Goal: Task Accomplishment & Management: Manage account settings

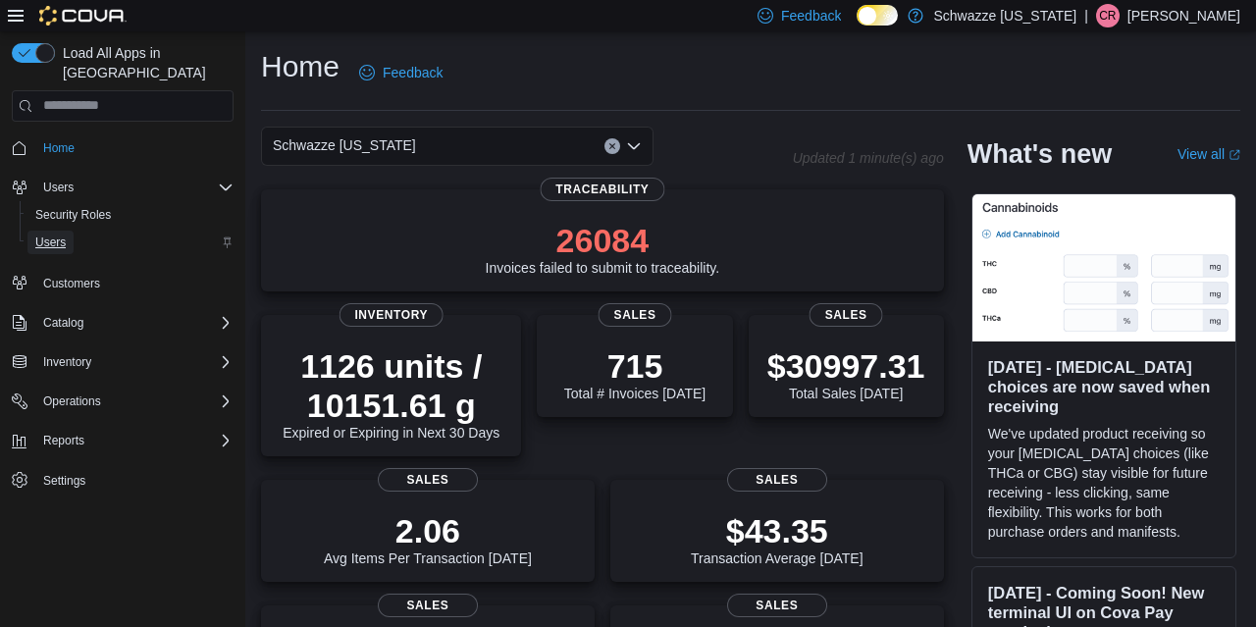
click at [54, 235] on span "Users" at bounding box center [50, 243] width 30 height 16
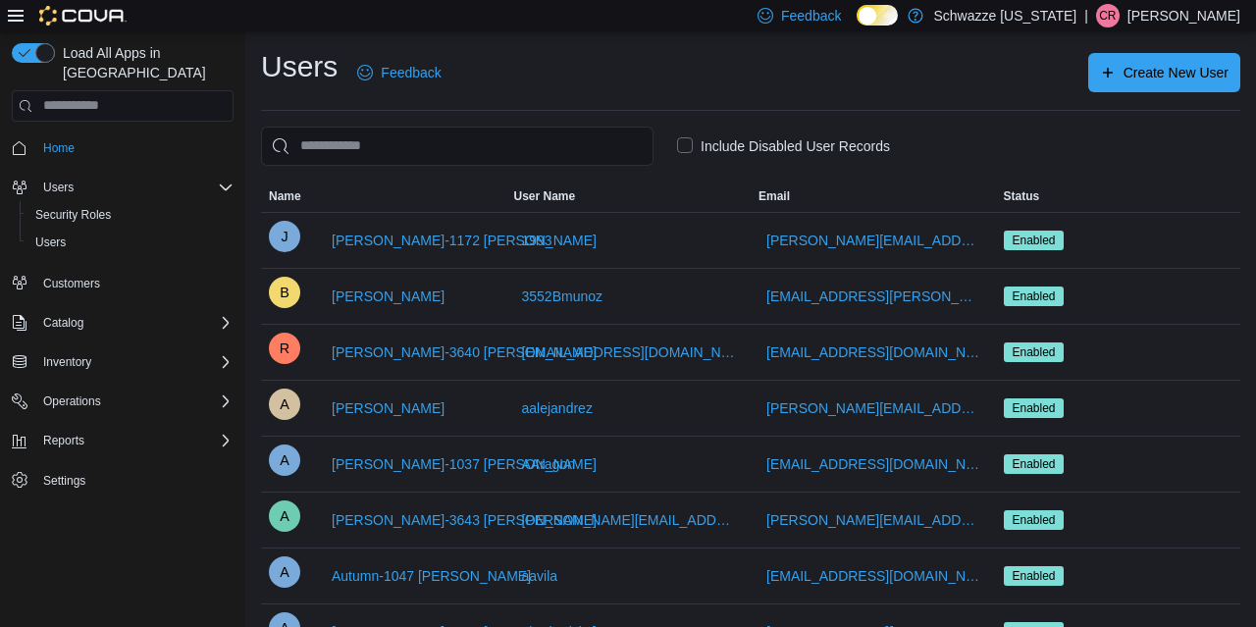
click at [754, 151] on label "Include Disabled User Records" at bounding box center [783, 146] width 213 height 24
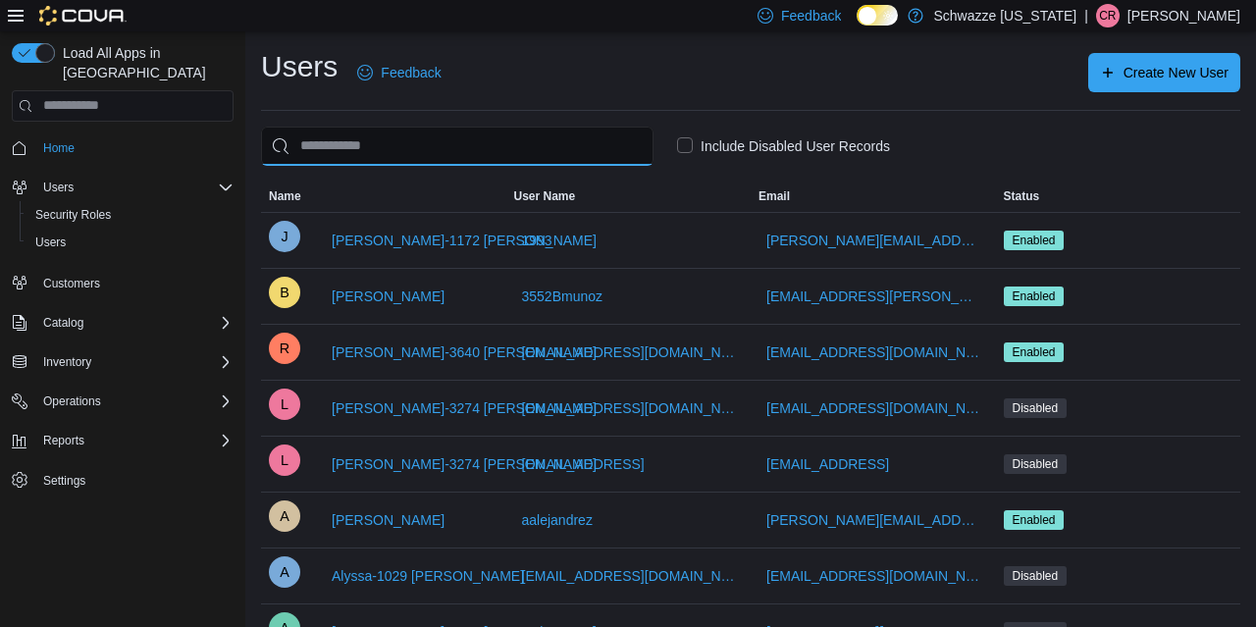
click at [560, 151] on input "search" at bounding box center [457, 146] width 393 height 39
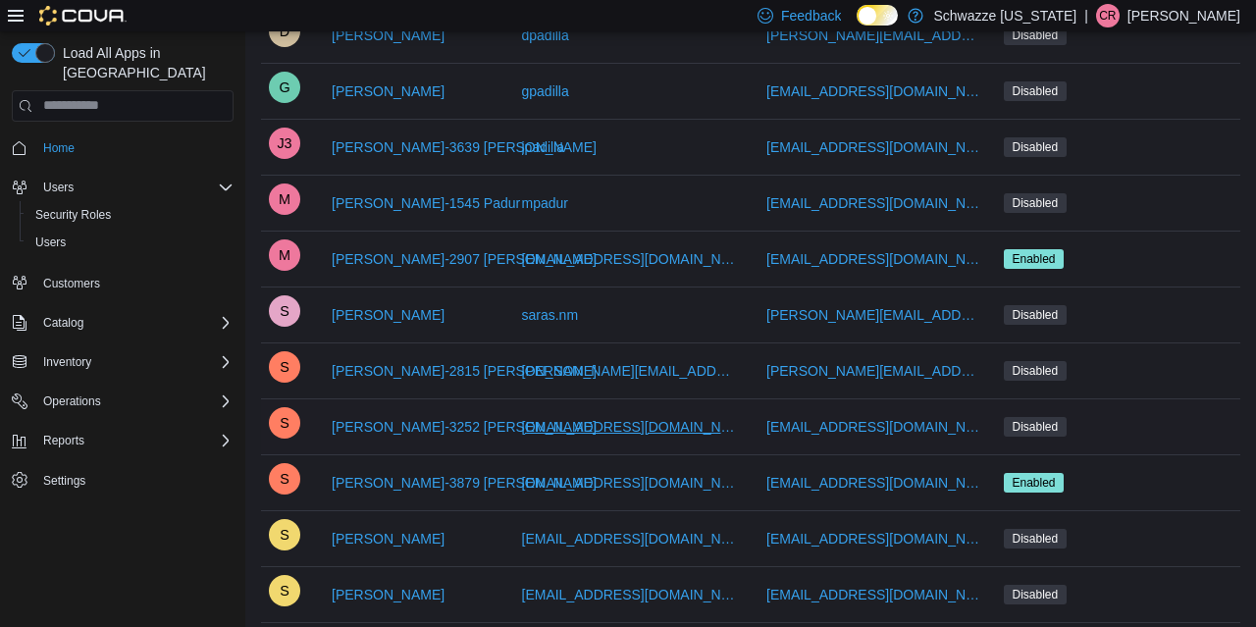
scroll to position [306, 0]
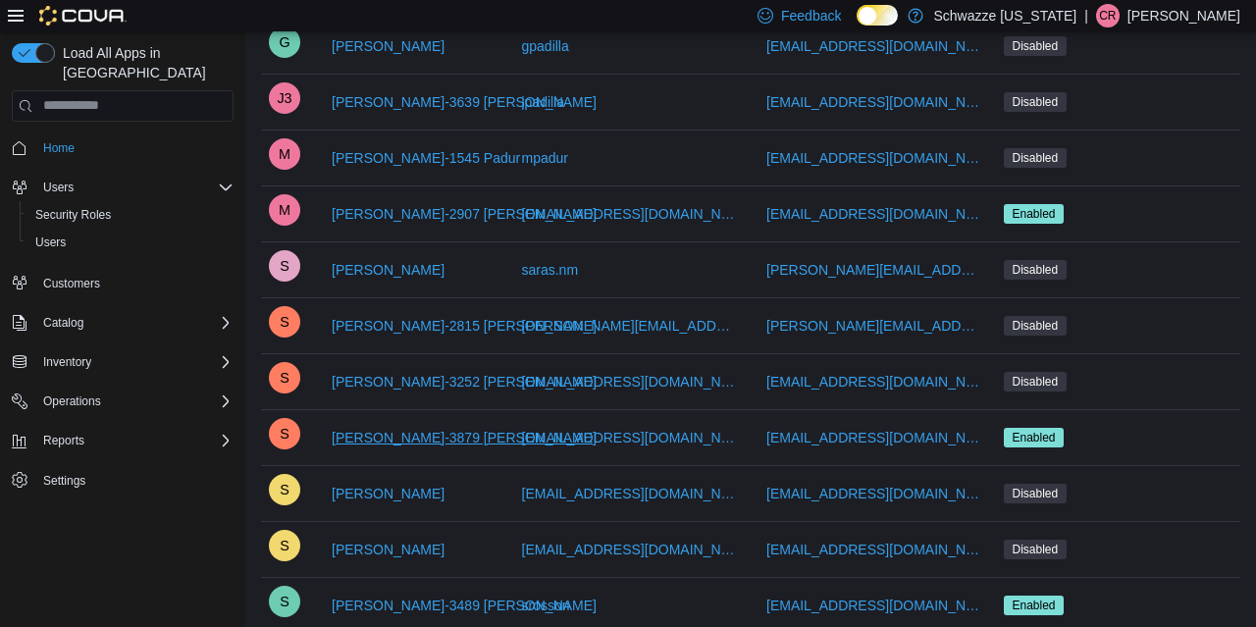
type input "********"
click at [385, 438] on span "[PERSON_NAME]-3879 [PERSON_NAME]" at bounding box center [464, 438] width 265 height 20
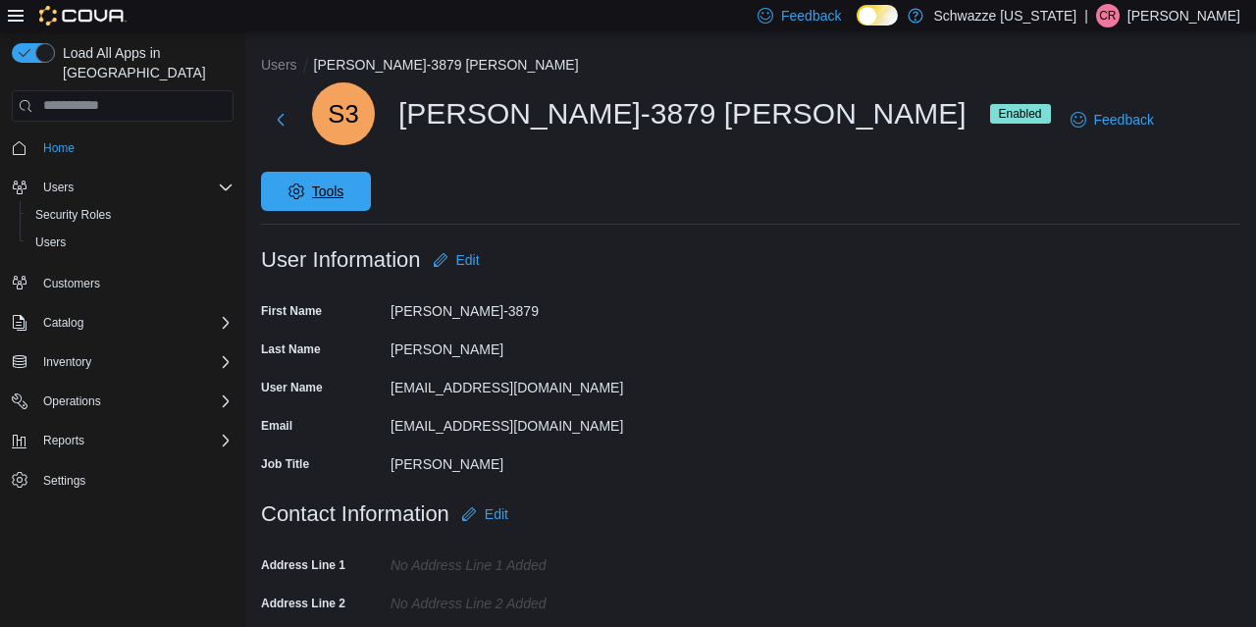
click at [344, 182] on span "Tools" at bounding box center [328, 192] width 32 height 20
click at [1127, 205] on span "Disable User" at bounding box center [1156, 210] width 90 height 24
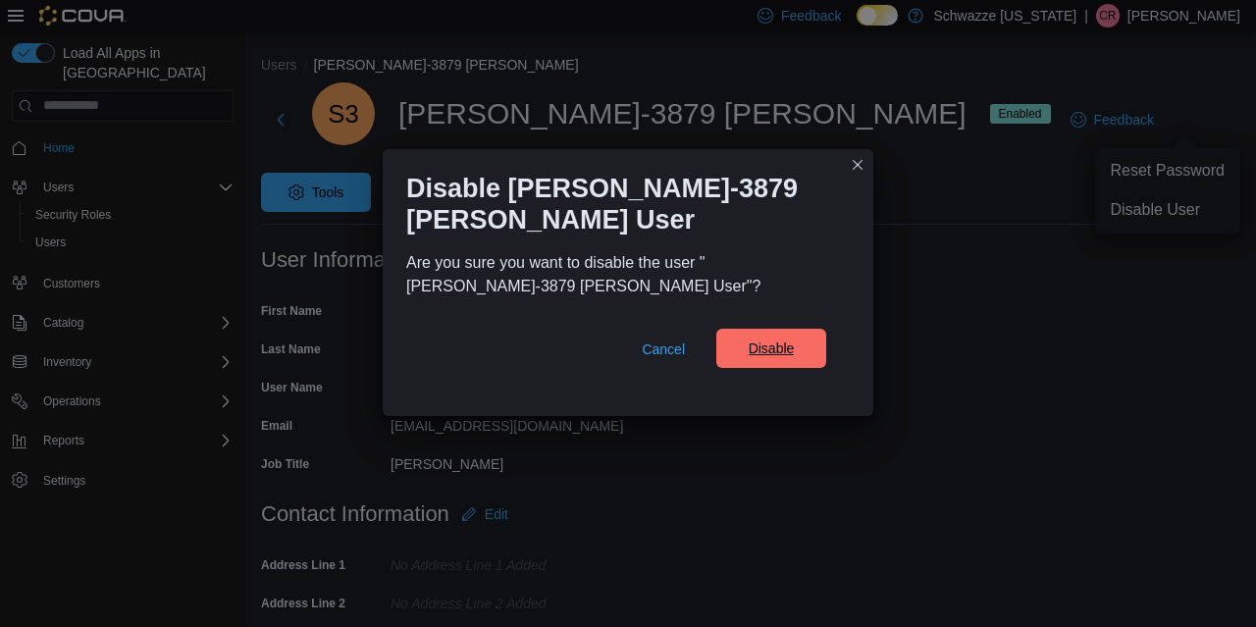
click at [774, 339] on span "Disable" at bounding box center [772, 349] width 46 height 20
